Goal: Information Seeking & Learning: Find contact information

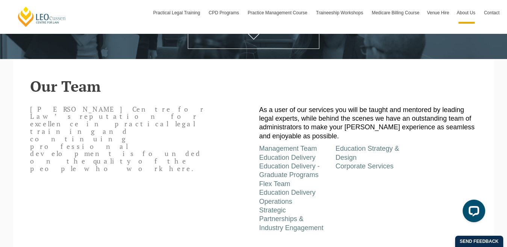
drag, startPoint x: 181, startPoint y: 145, endPoint x: 249, endPoint y: 152, distance: 68.9
click at [249, 152] on div "[PERSON_NAME] Centre for Law’s reputation for excellence in practical legal tra…" at bounding box center [253, 167] width 459 height 131
click at [289, 151] on link "Management Team" at bounding box center [289, 149] width 58 height 8
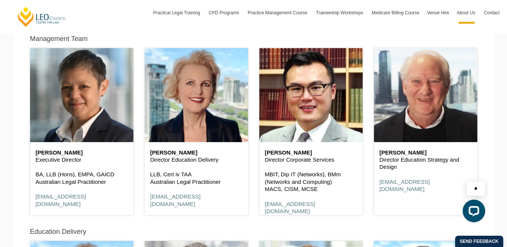
scroll to position [374, 0]
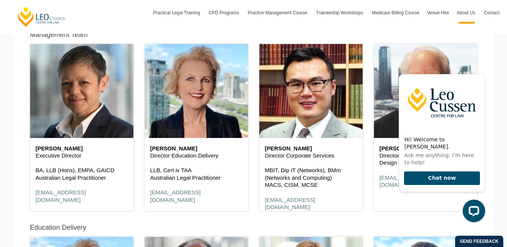
click at [342, 150] on h6 "[PERSON_NAME]" at bounding box center [311, 149] width 92 height 6
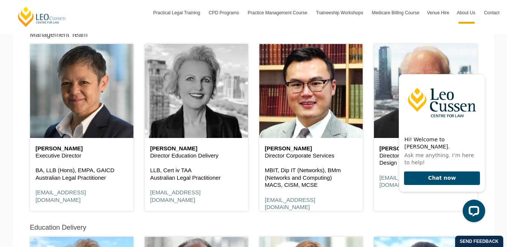
click at [228, 108] on header at bounding box center [196, 91] width 103 height 94
click at [228, 109] on header at bounding box center [196, 91] width 103 height 94
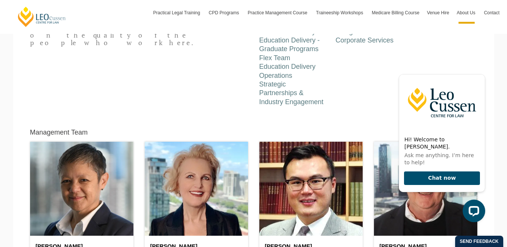
scroll to position [299, 0]
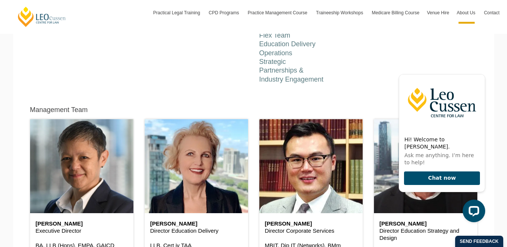
click at [421, 203] on div at bounding box center [442, 211] width 87 height 23
